Goal: Find specific page/section: Find specific page/section

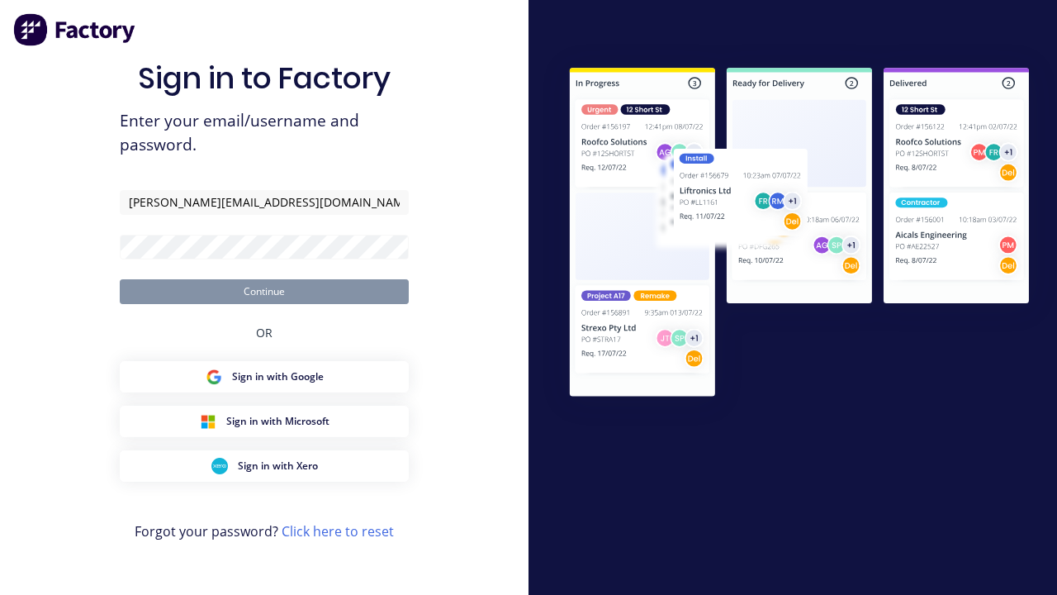
type input "[PERSON_NAME][EMAIL_ADDRESS][DOMAIN_NAME]"
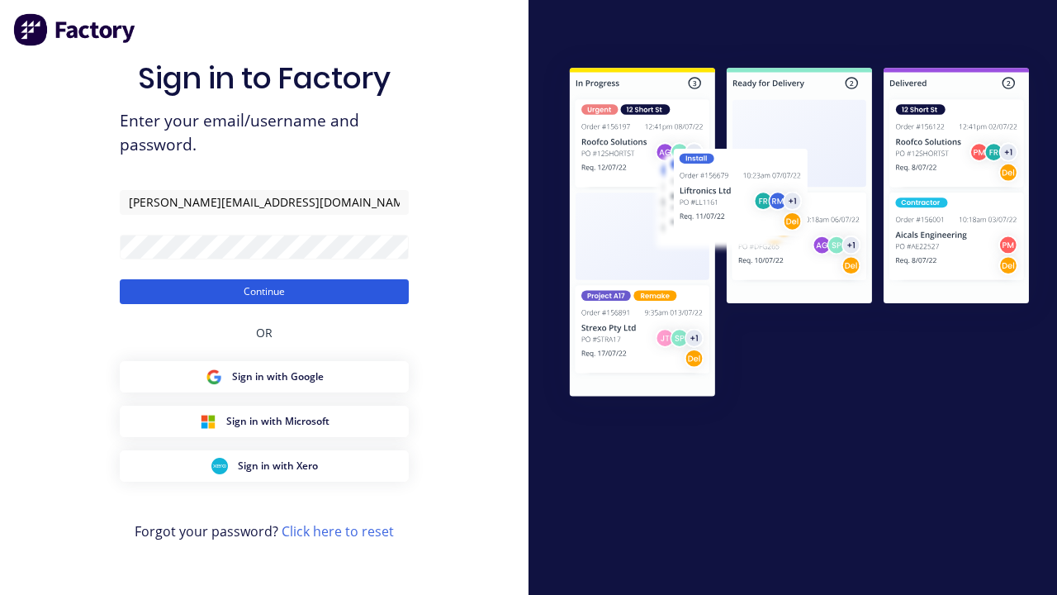
click at [264, 291] on button "Continue" at bounding box center [264, 291] width 289 height 25
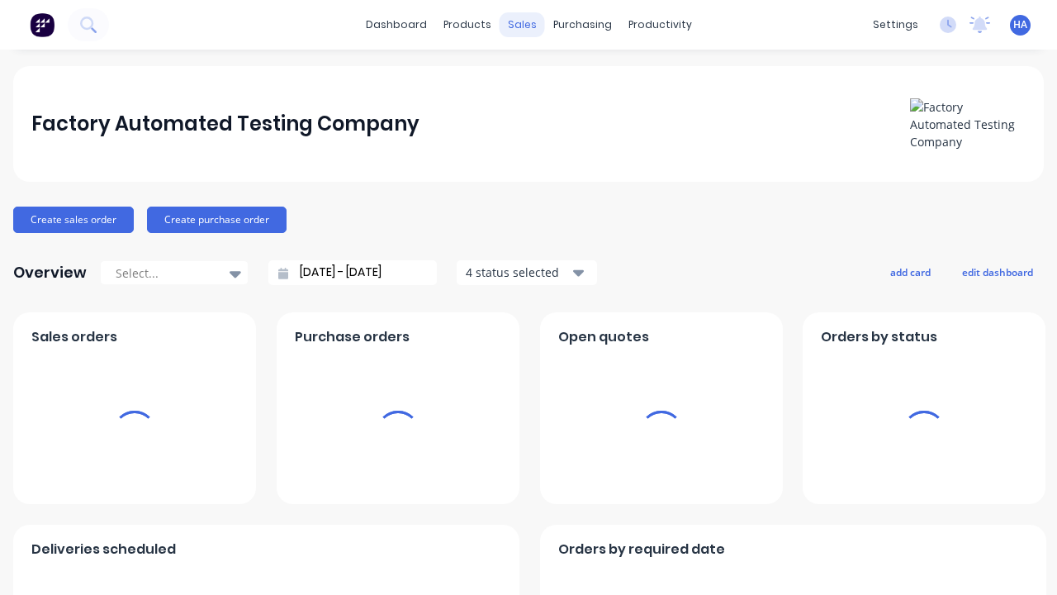
click at [521, 25] on div "sales" at bounding box center [522, 24] width 45 height 25
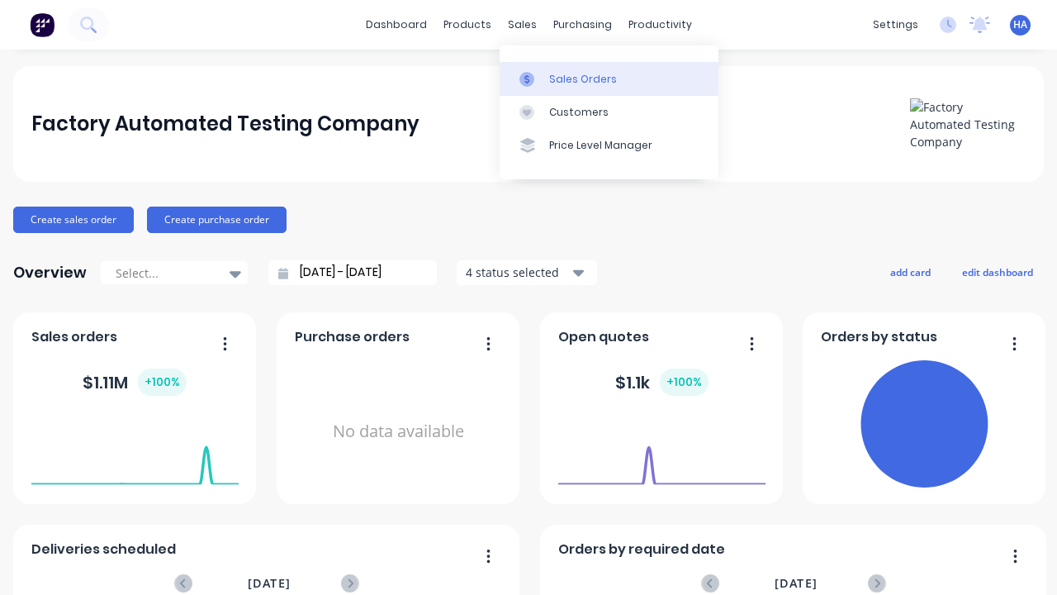
click at [609, 78] on div "Sales Orders" at bounding box center [583, 79] width 68 height 15
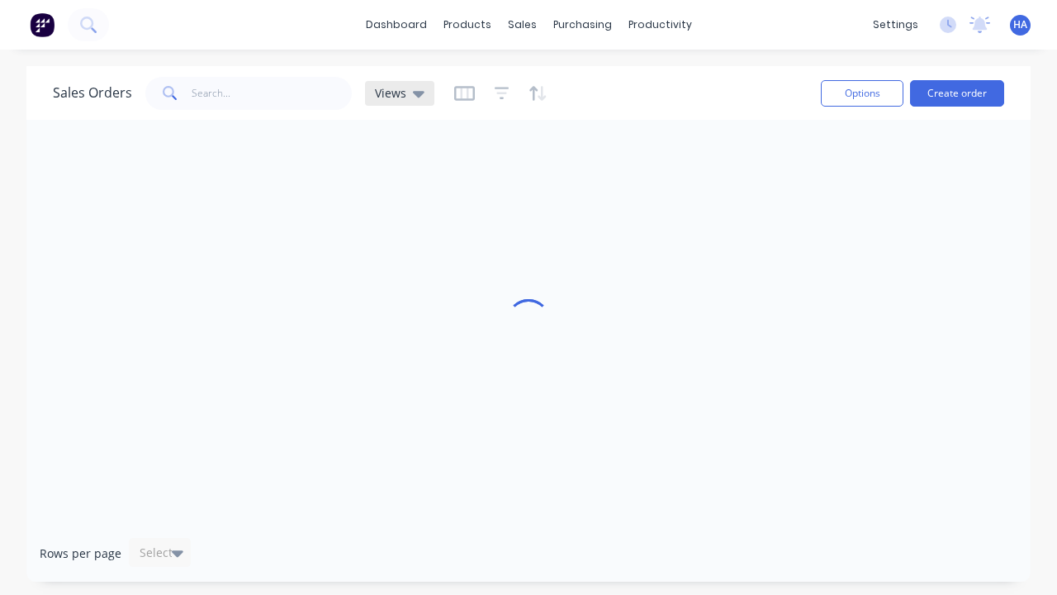
click at [416, 93] on icon at bounding box center [419, 94] width 12 height 7
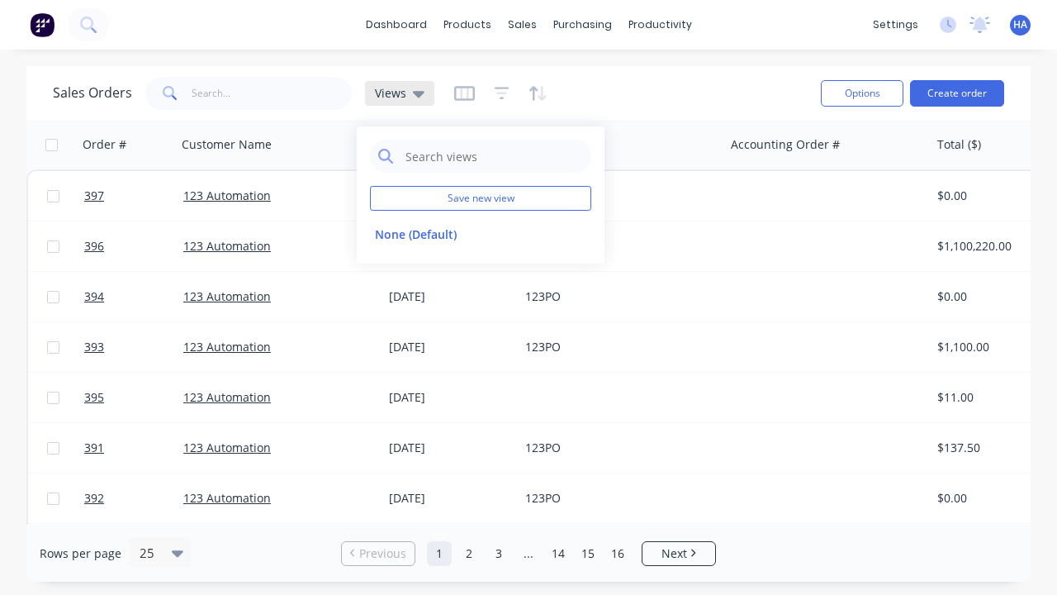
click at [416, 93] on icon at bounding box center [419, 94] width 12 height 7
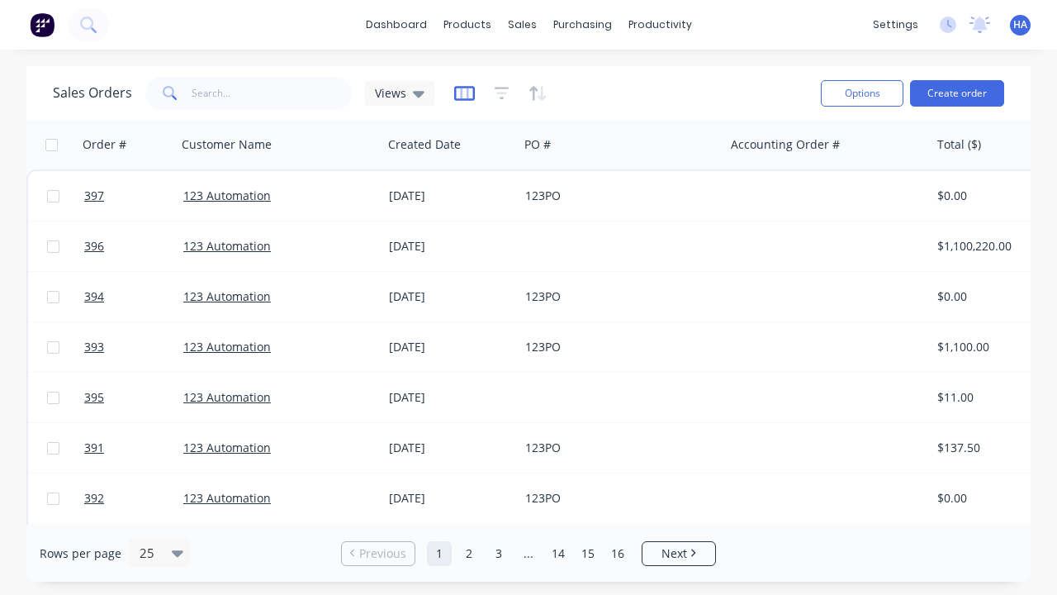
click at [462, 93] on icon "button" at bounding box center [464, 93] width 21 height 17
